Goal: Task Accomplishment & Management: Use online tool/utility

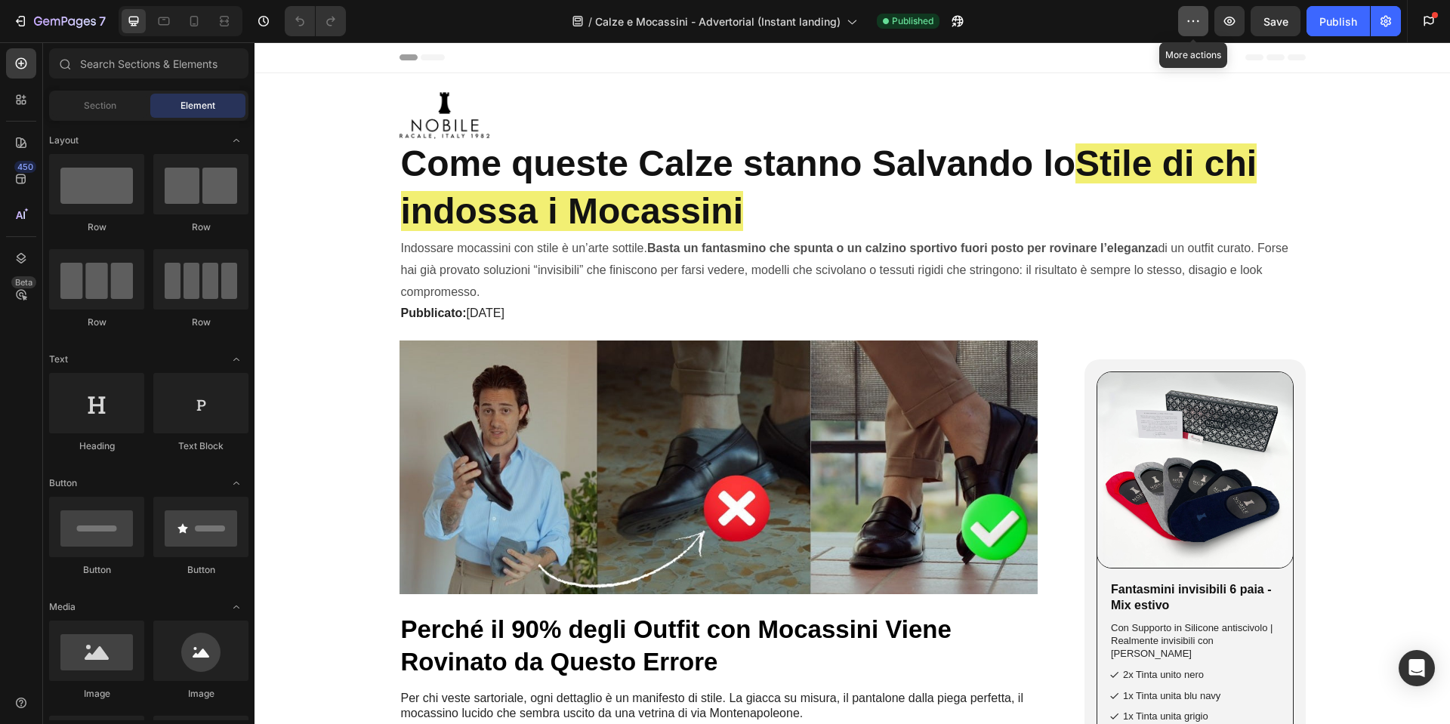
click at [1206, 27] on button "button" at bounding box center [1193, 21] width 30 height 30
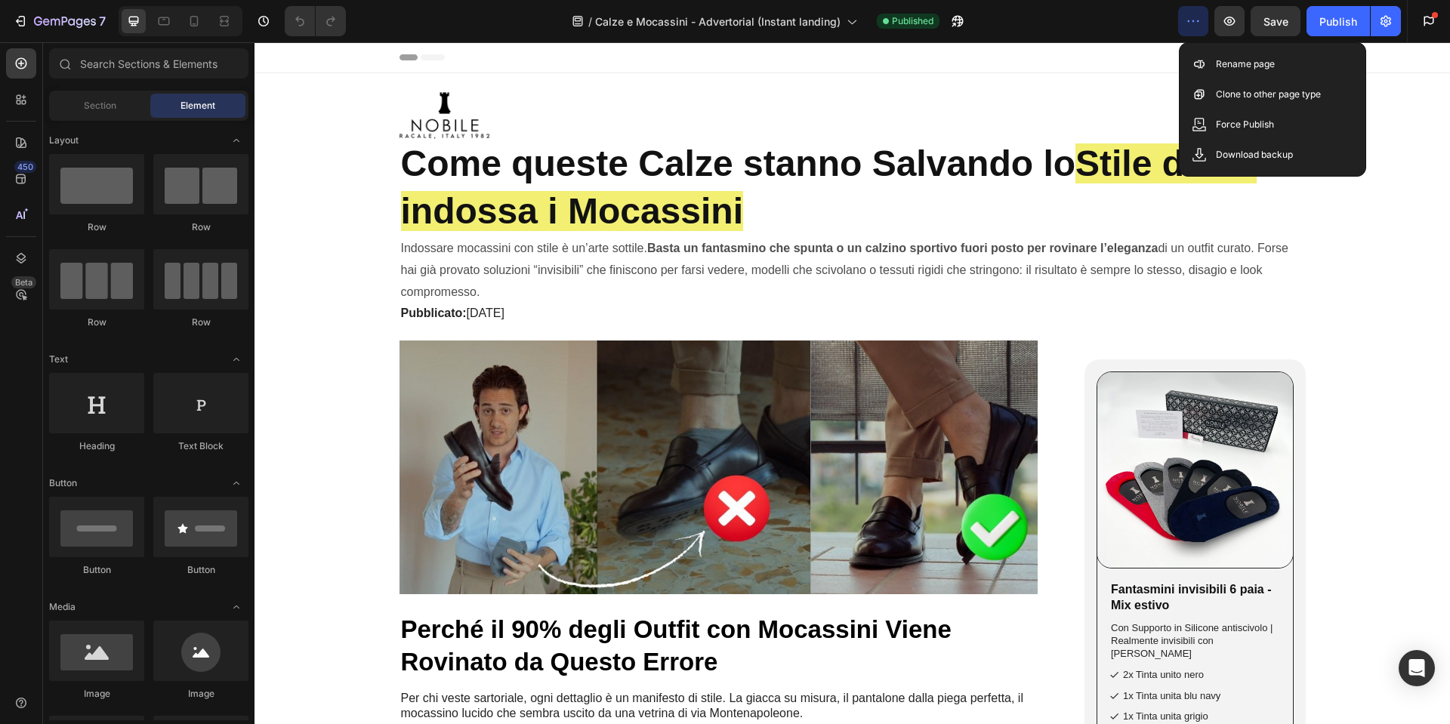
click at [1140, 27] on div "/ Calze e Mocassini - Advertorial (Instant landing) Published" at bounding box center [768, 21] width 820 height 30
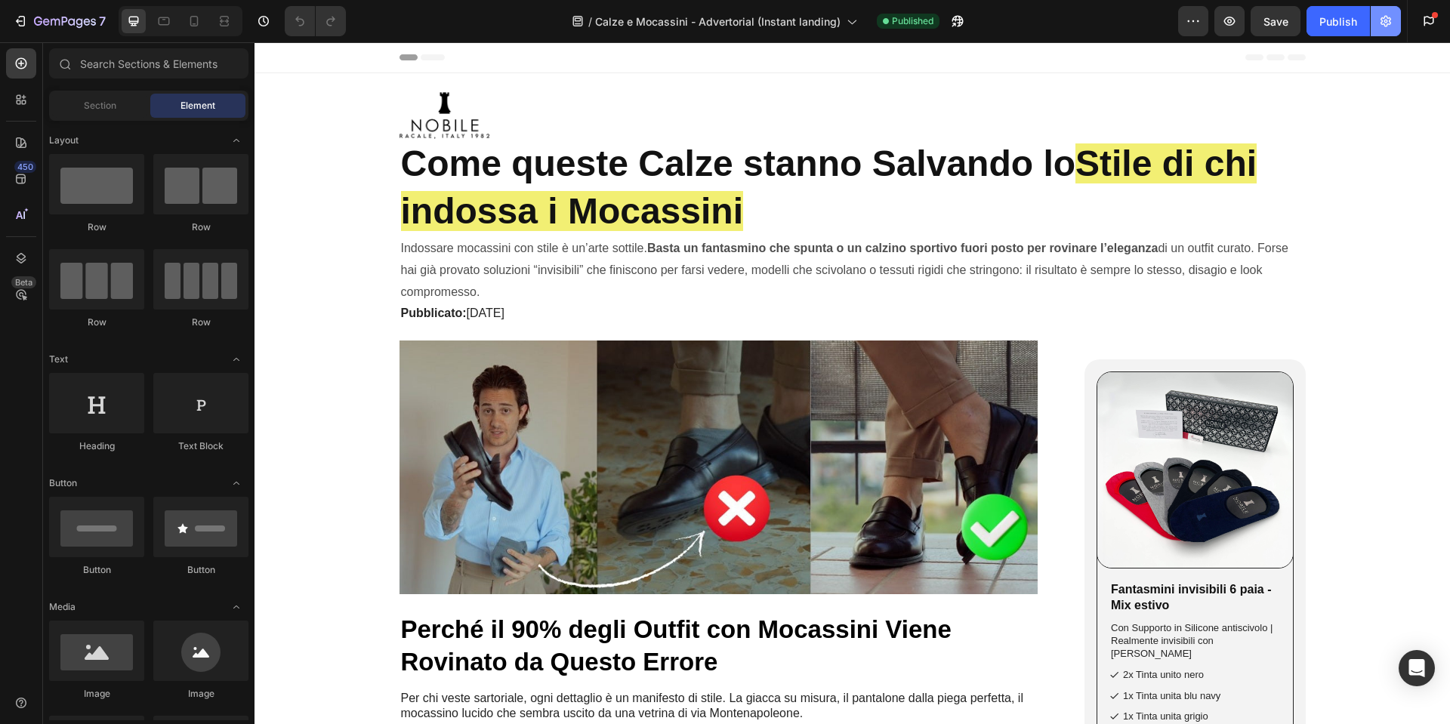
click at [1379, 21] on icon "button" at bounding box center [1386, 21] width 15 height 15
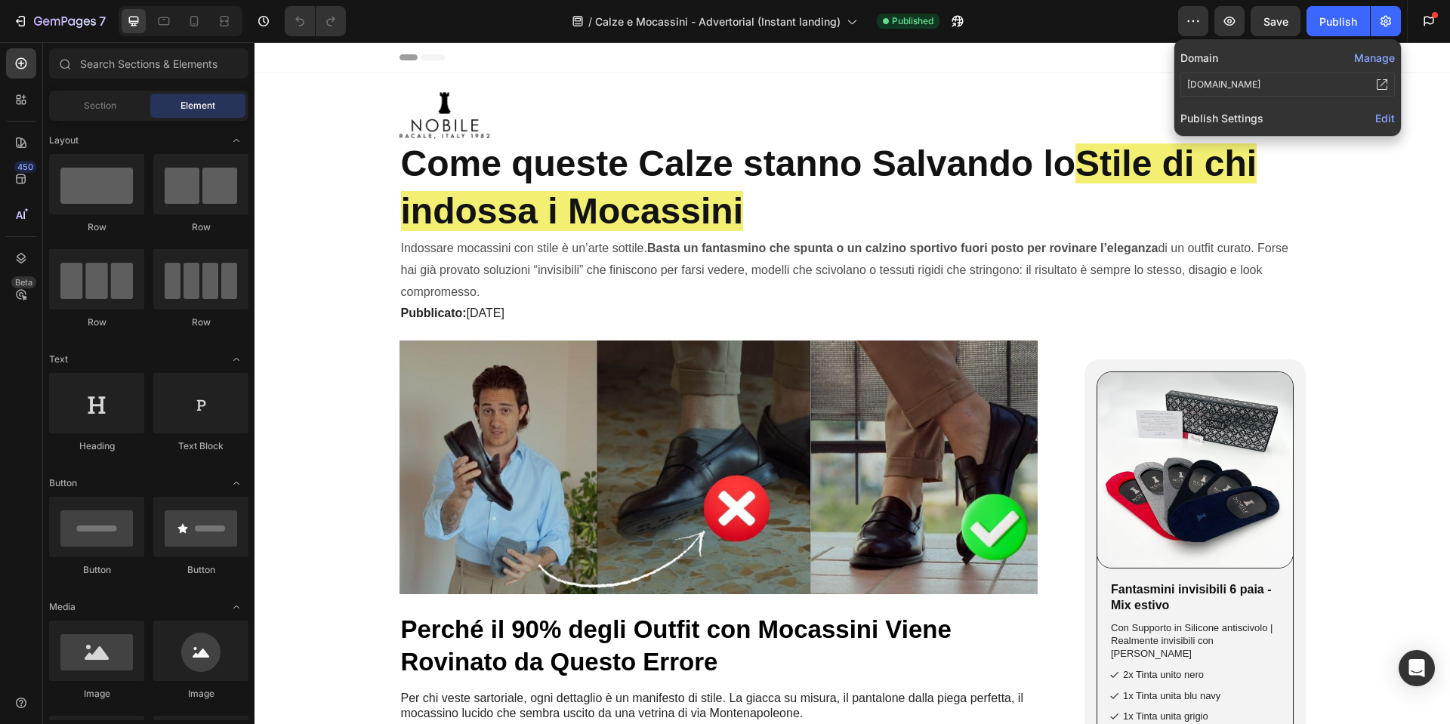
click at [1385, 81] on icon at bounding box center [1382, 85] width 12 height 12
click at [956, 18] on icon "button" at bounding box center [957, 21] width 15 height 15
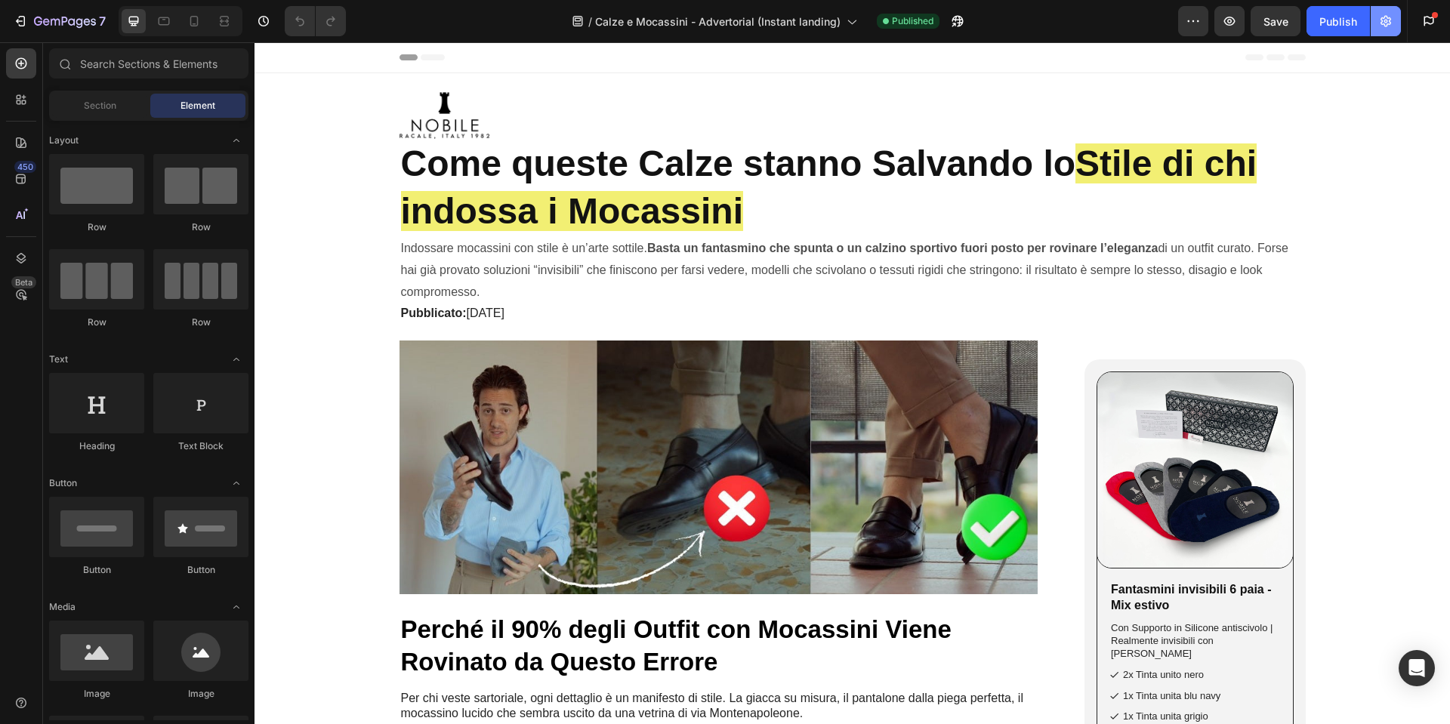
click at [1385, 15] on icon "button" at bounding box center [1386, 21] width 15 height 15
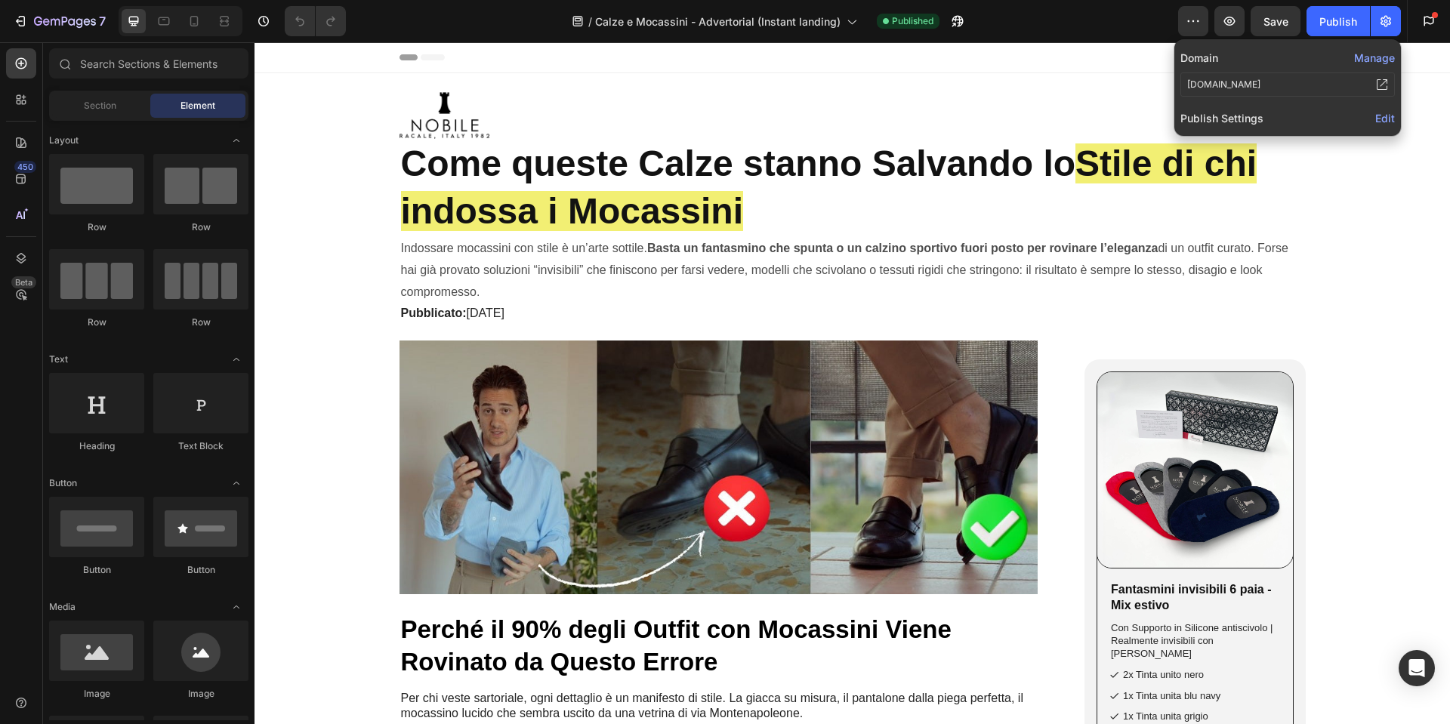
click at [1389, 114] on span "Edit" at bounding box center [1386, 118] width 20 height 13
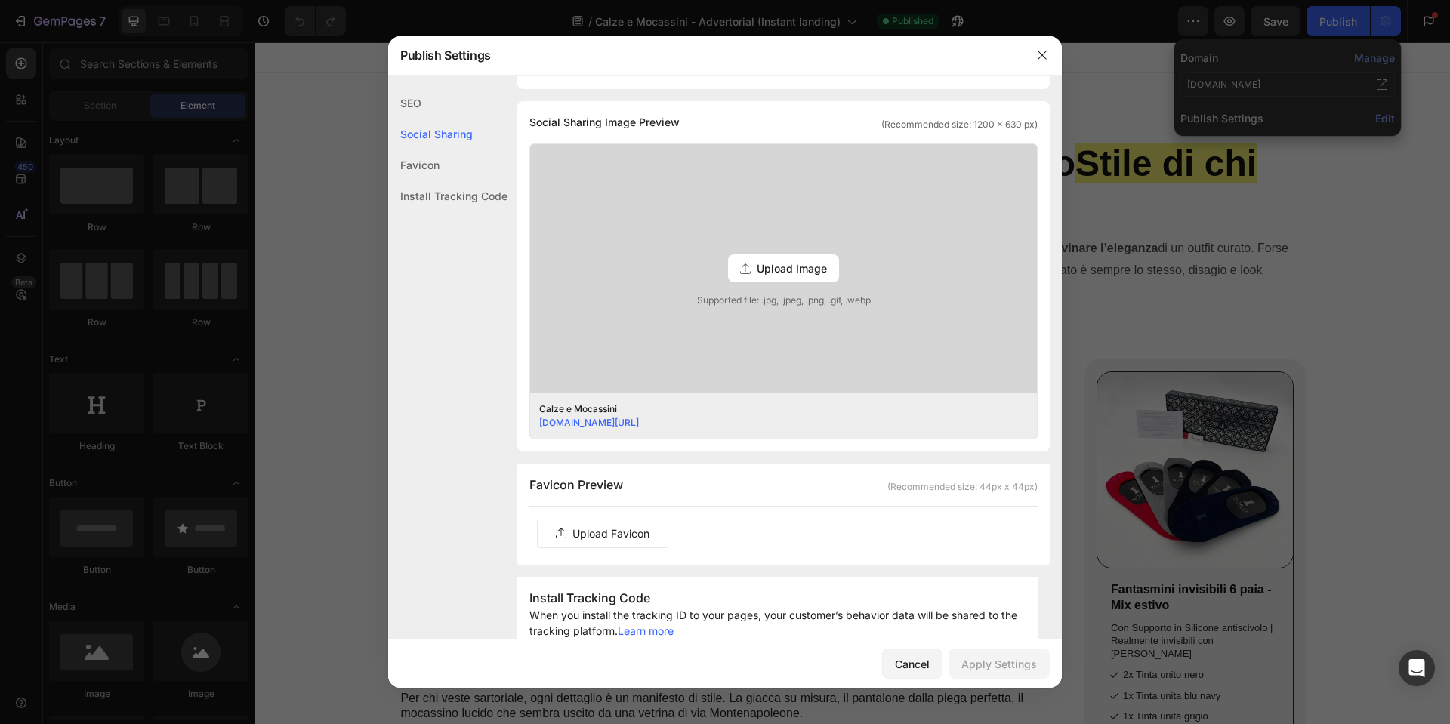
scroll to position [680, 0]
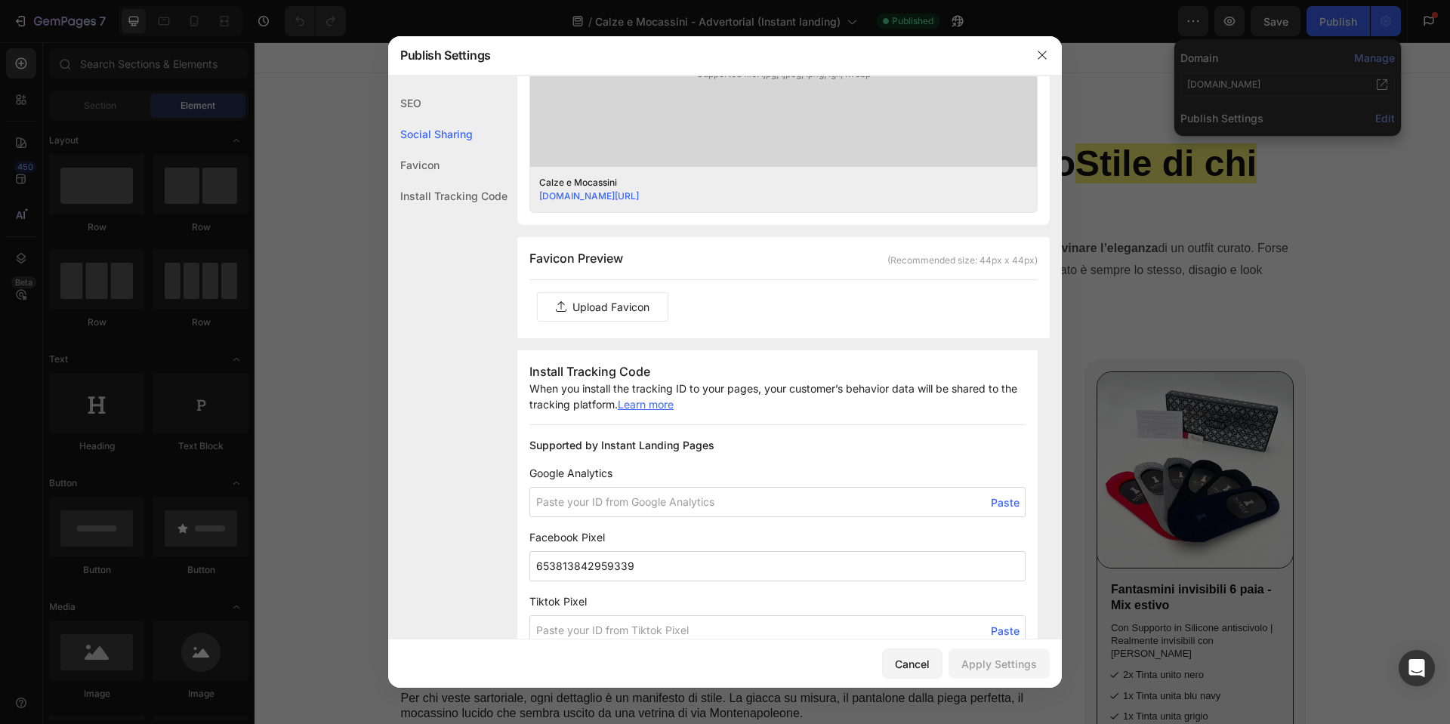
click at [643, 312] on label at bounding box center [603, 307] width 130 height 28
click at [0, 0] on input "file" at bounding box center [0, 0] width 0 height 0
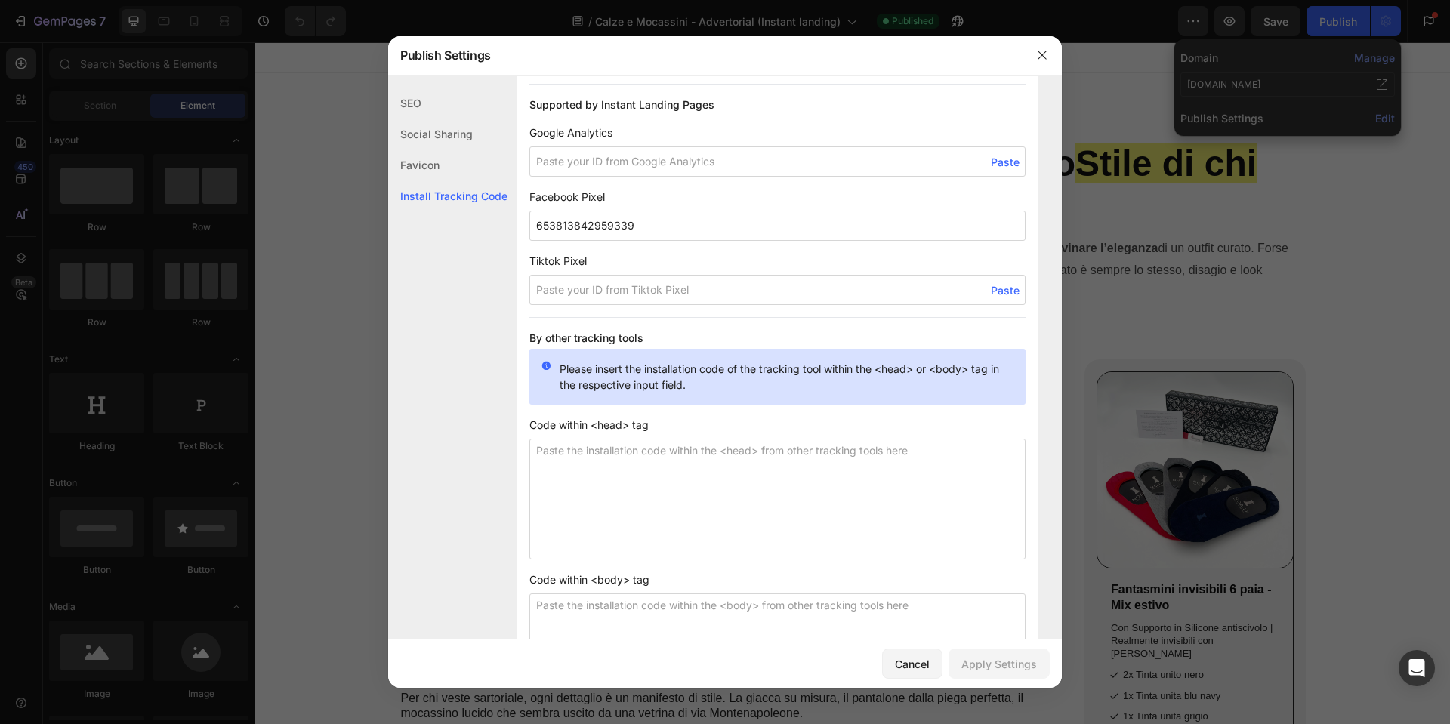
scroll to position [1132, 0]
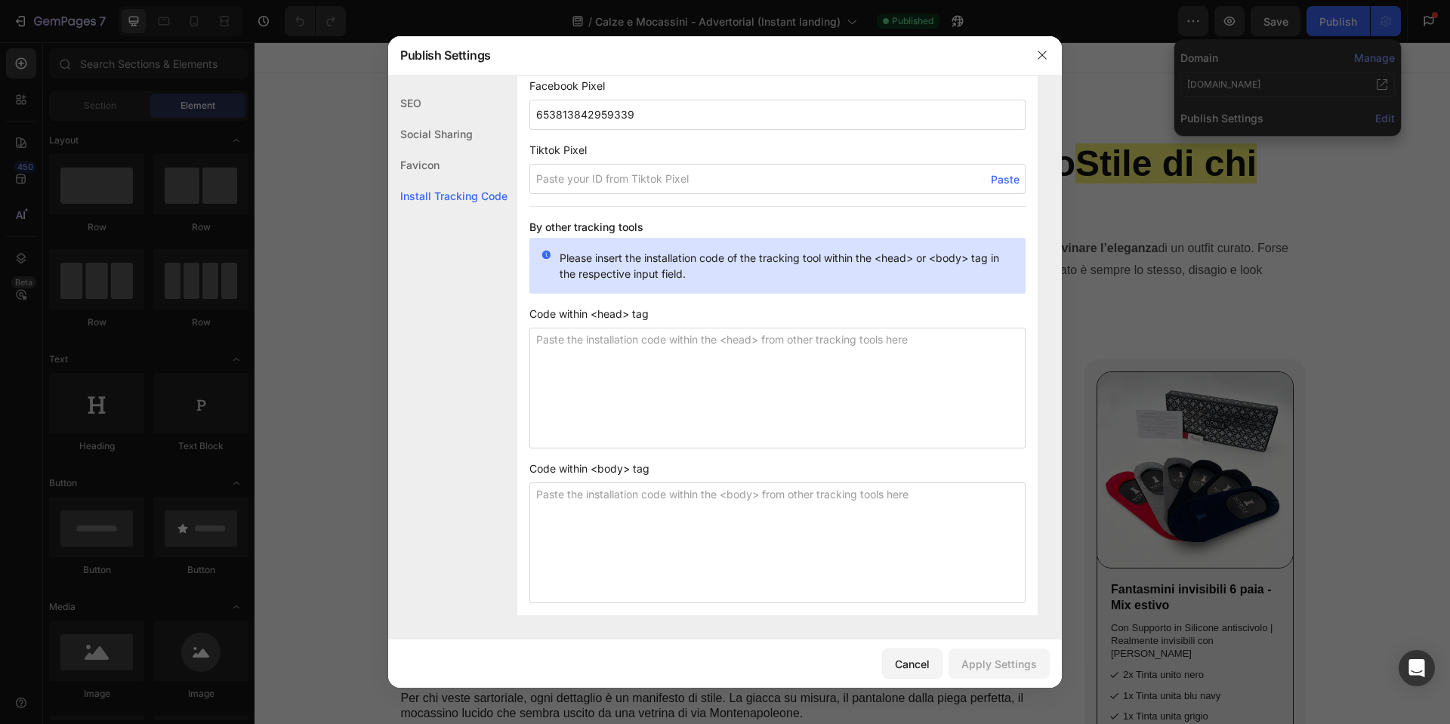
click at [611, 359] on textarea at bounding box center [778, 388] width 496 height 121
paste textarea "<!-- Google tag (gtag.js) --> <script async src="[URL][DOMAIN_NAME]"></script> …"
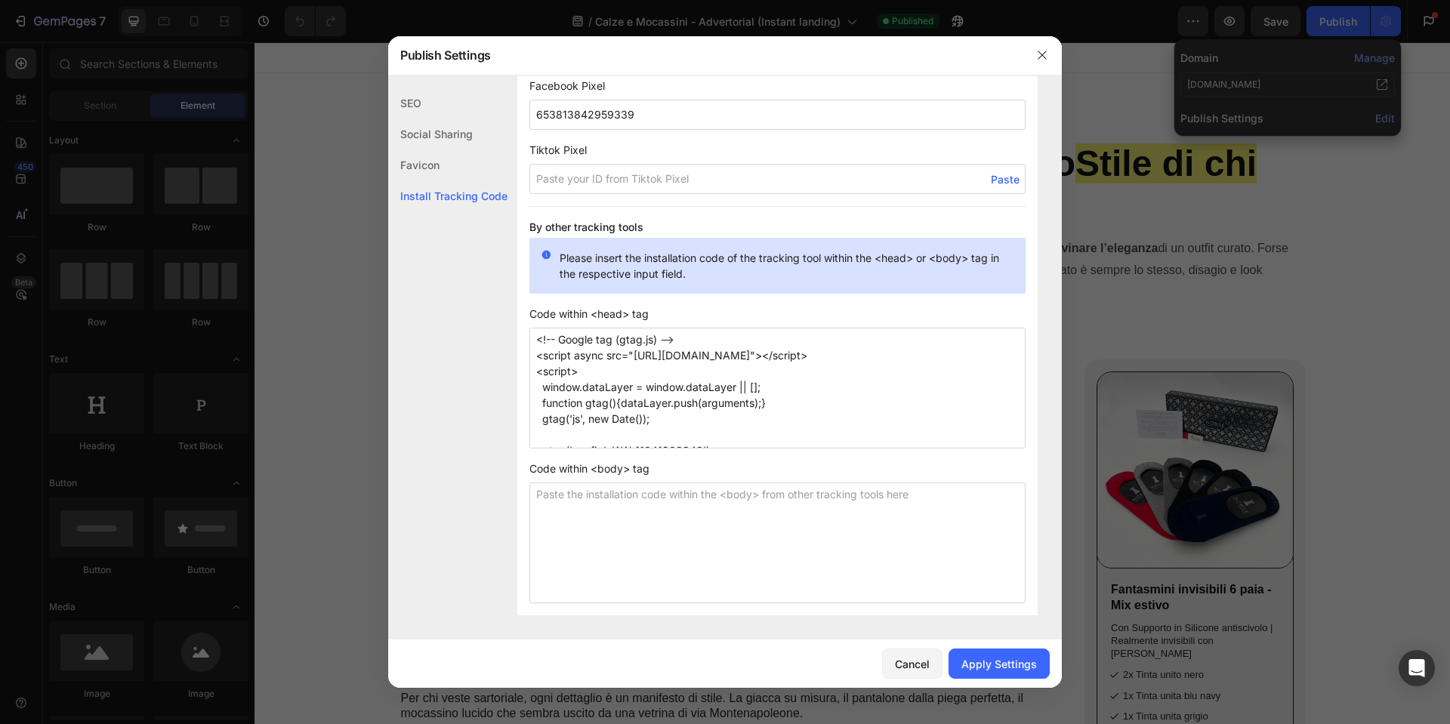
scroll to position [41, 0]
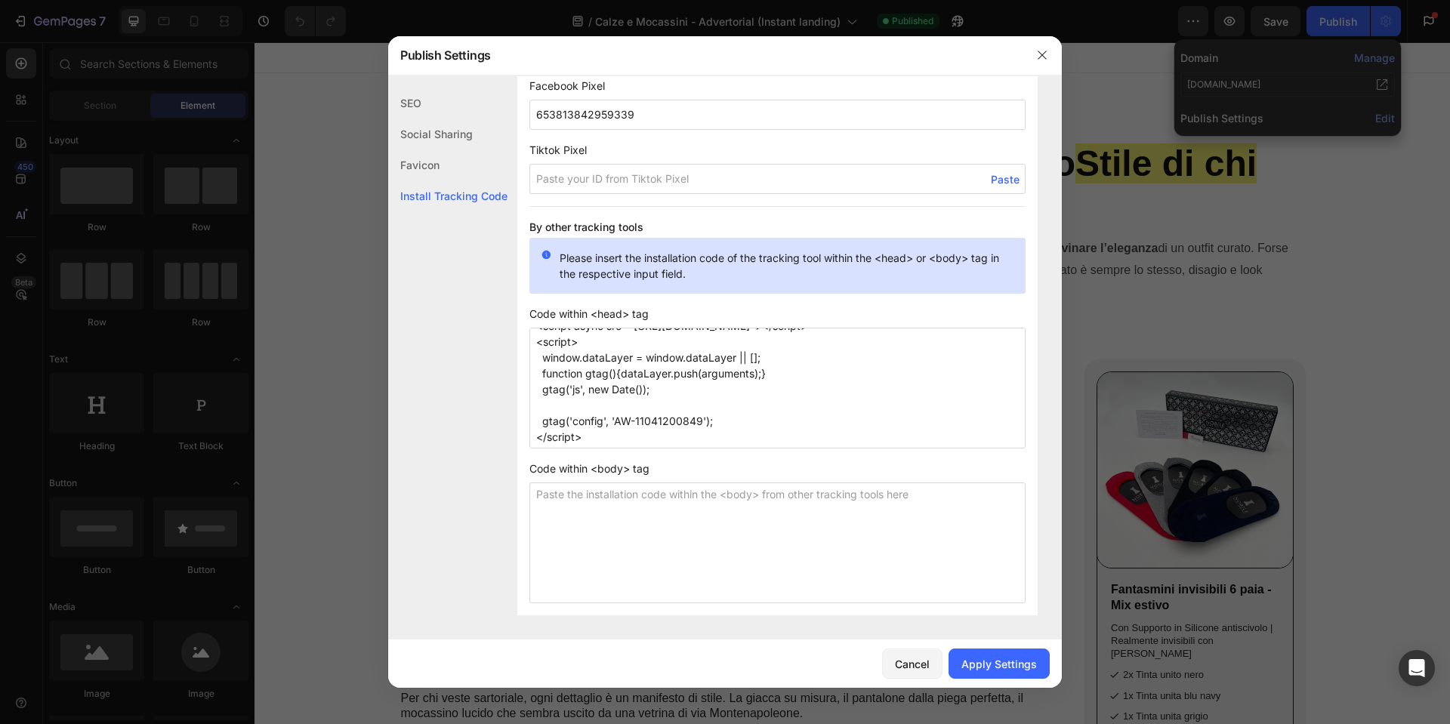
paste textarea "<!-- Event snippet for View Page Advertorial conversion page --> <script> gtag(…"
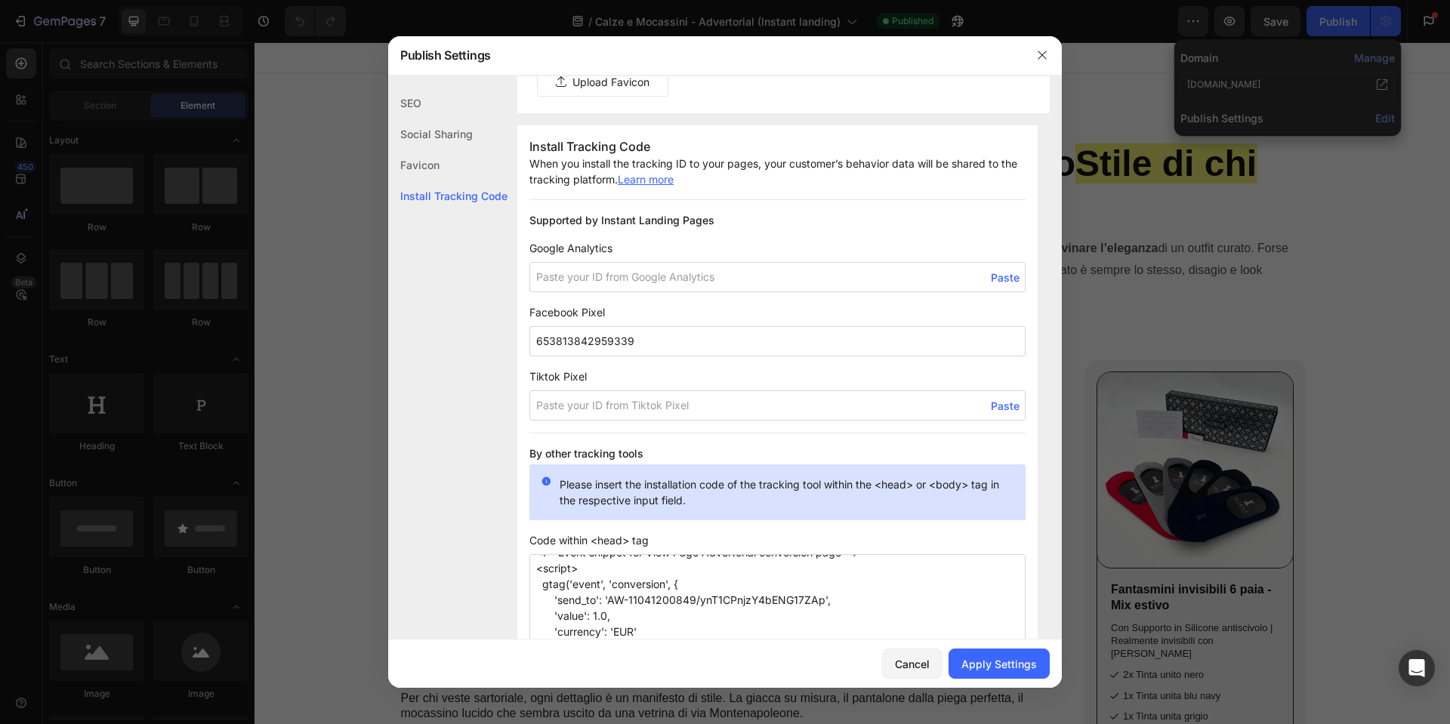
type textarea "<!-- Google tag (gtag.js) --> <script async src="[URL][DOMAIN_NAME]"></script> …"
click at [603, 276] on input at bounding box center [778, 277] width 496 height 30
paste input "G-S5LNHJYPKM"
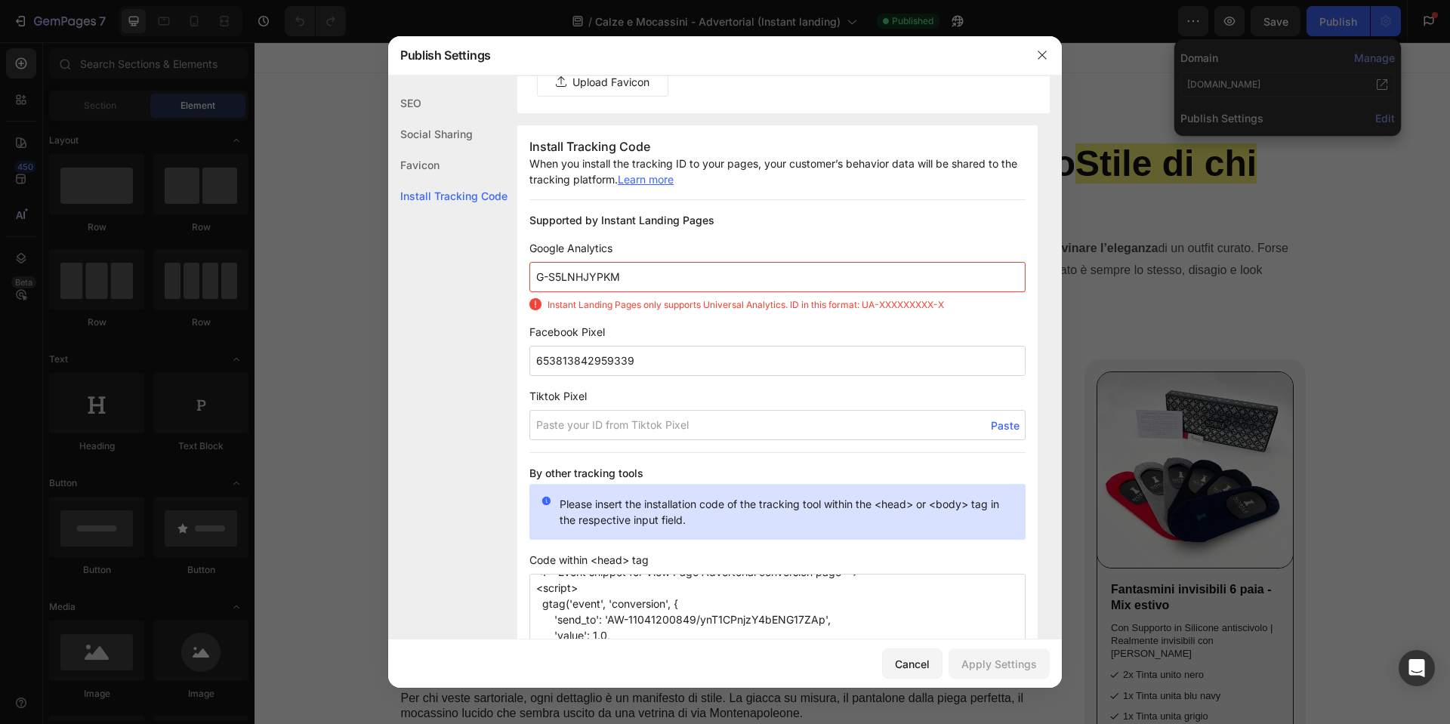
click at [647, 277] on input "G-S5LNHJYPKM" at bounding box center [778, 277] width 496 height 30
click at [647, 130] on body "7 Version history / Calze e Mocassini - Advertorial (Instant landing) Published…" at bounding box center [725, 65] width 1450 height 130
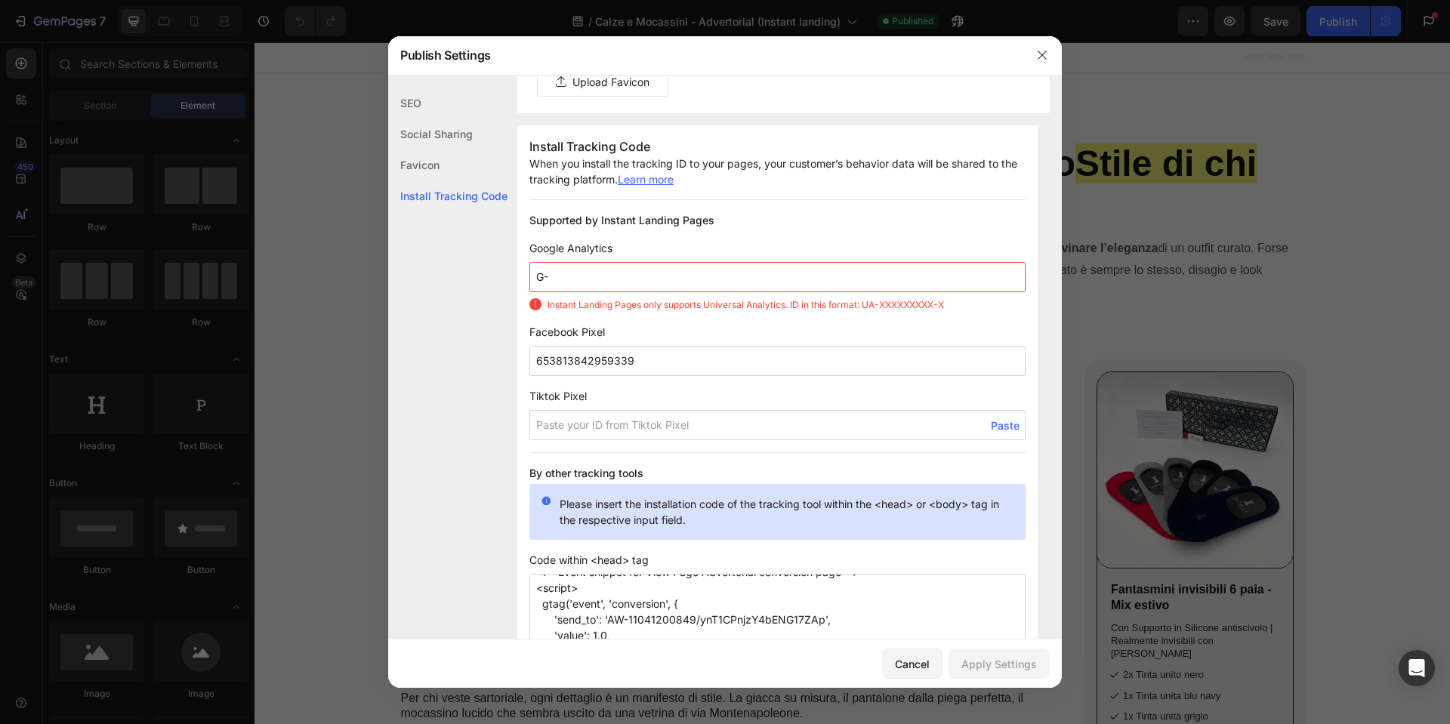
type input "G"
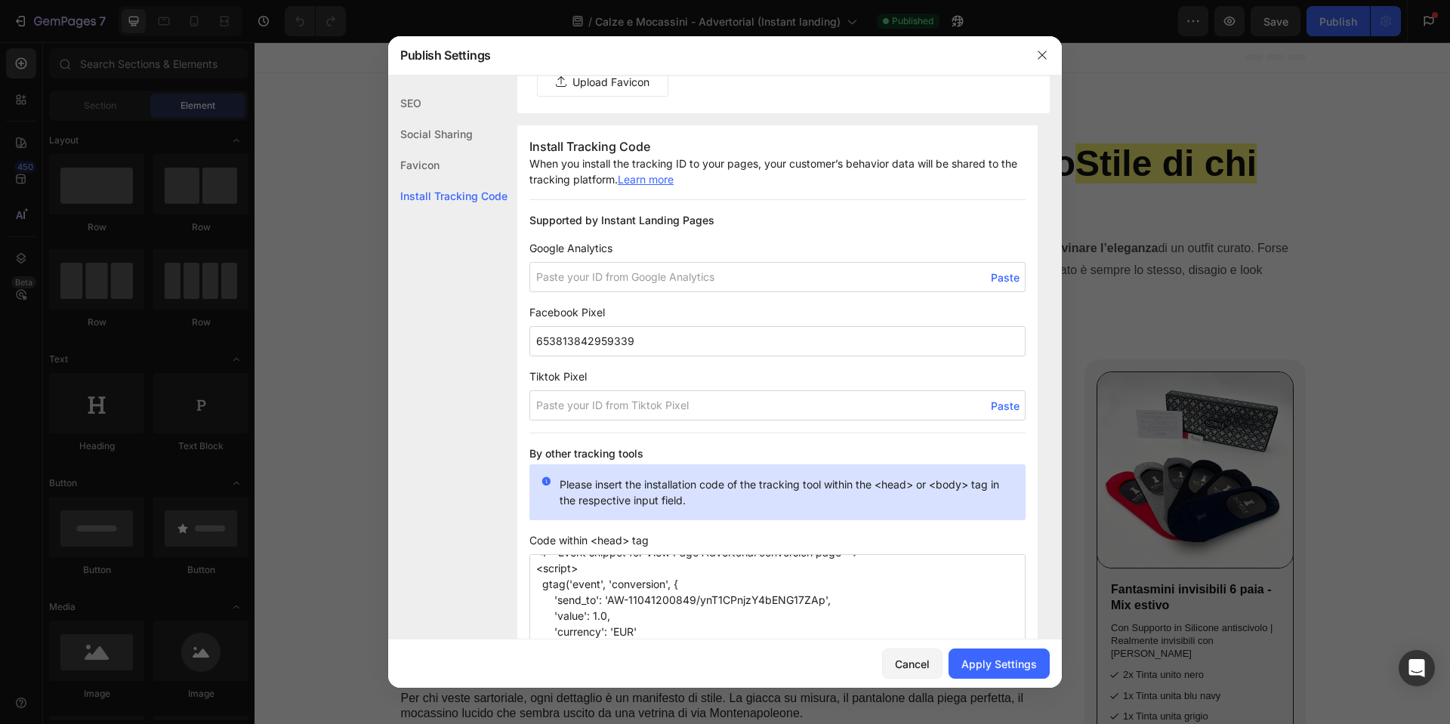
click at [719, 250] on span "Google Analytics" at bounding box center [778, 248] width 496 height 16
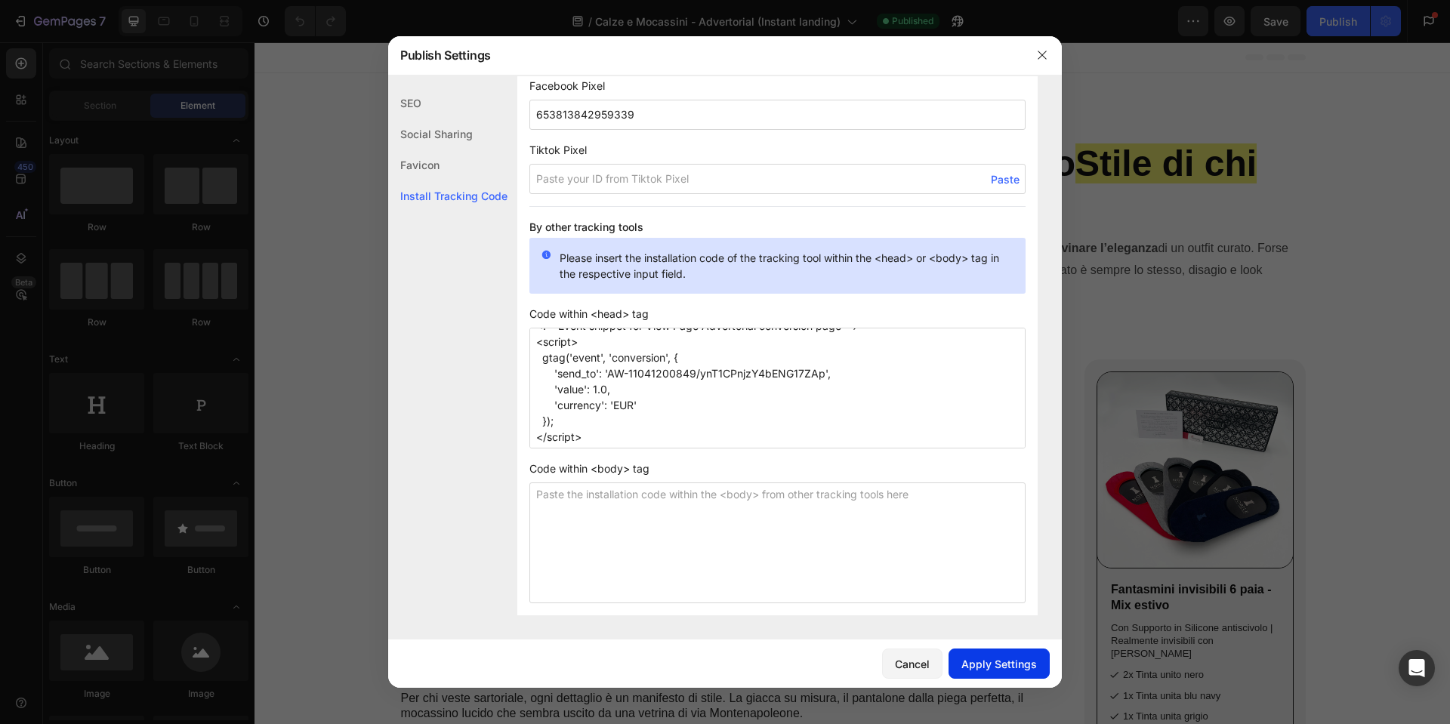
click at [975, 659] on div "Apply Settings" at bounding box center [1000, 664] width 76 height 16
click at [1054, 52] on button "button" at bounding box center [1042, 55] width 24 height 24
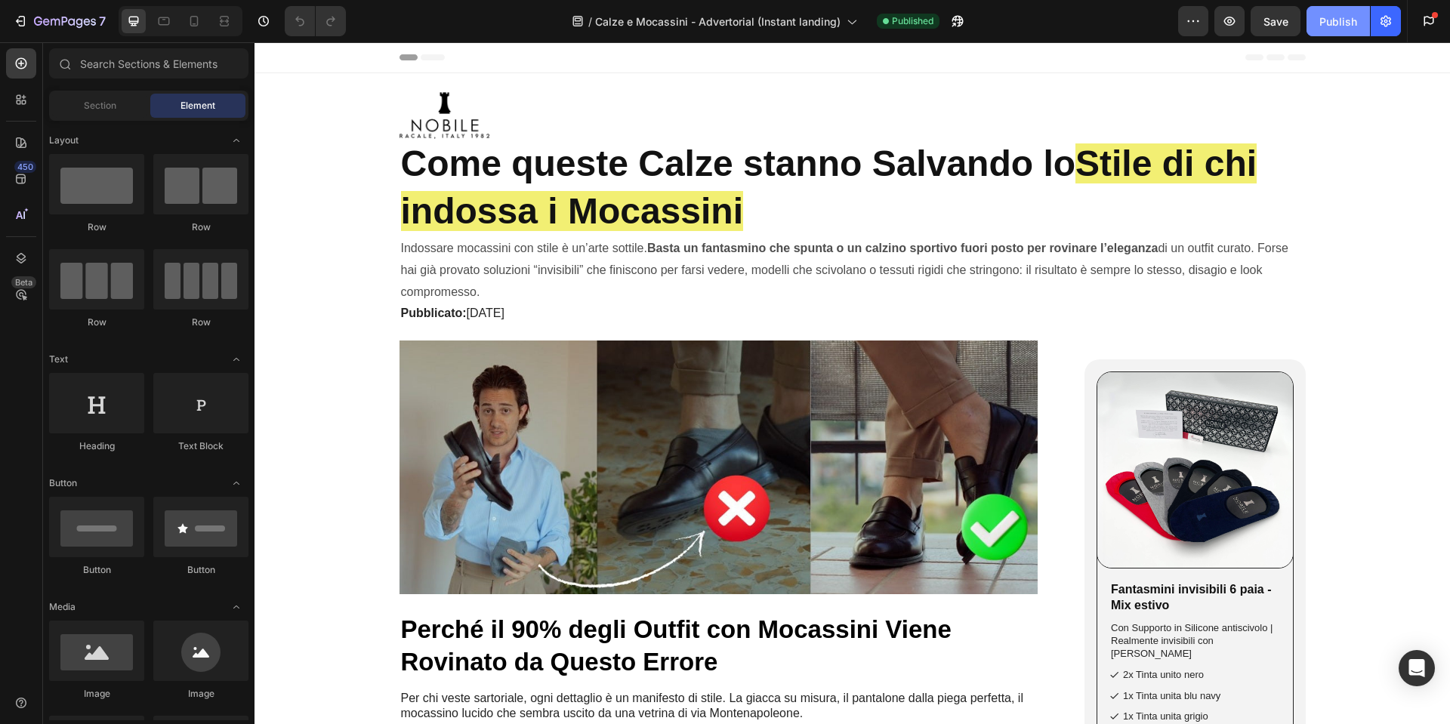
click at [1334, 18] on div "Publish" at bounding box center [1339, 22] width 38 height 16
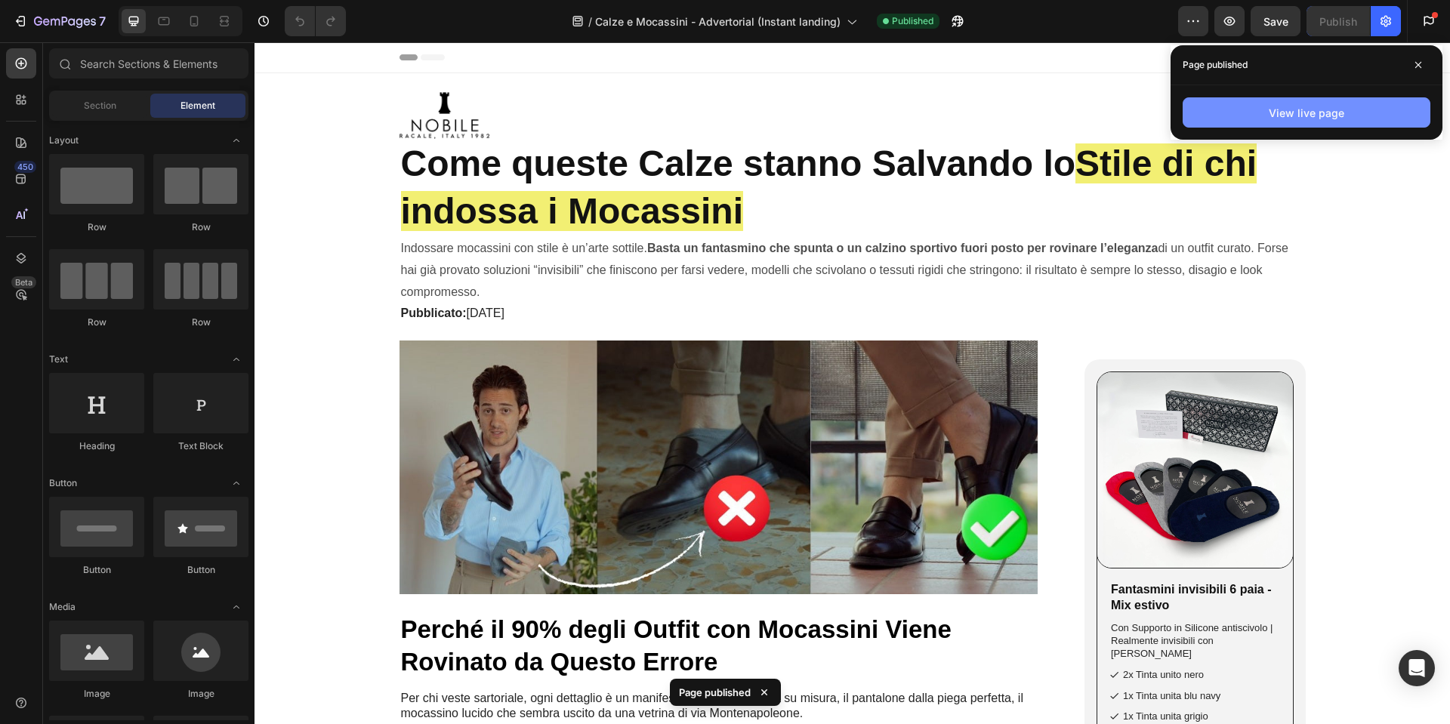
click at [1356, 107] on button "View live page" at bounding box center [1307, 112] width 248 height 30
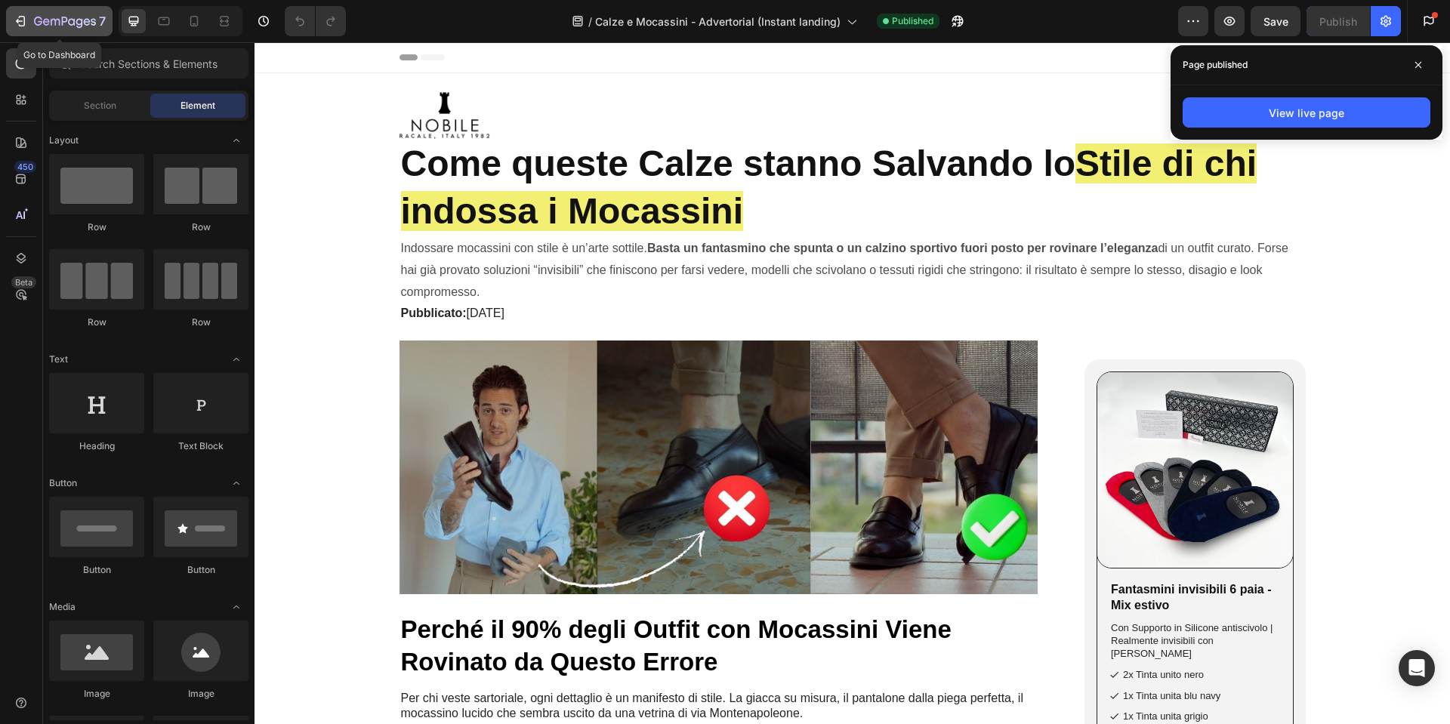
click at [51, 20] on icon "button" at bounding box center [55, 22] width 9 height 7
